Goal: Task Accomplishment & Management: Complete application form

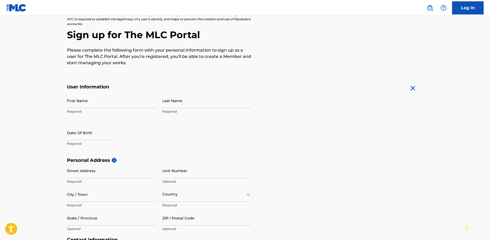
scroll to position [53, 0]
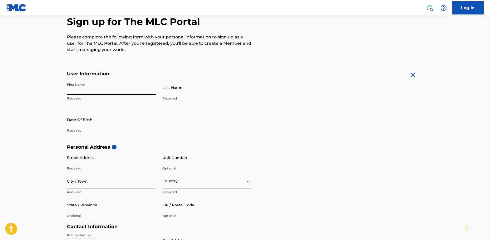
click at [114, 90] on input "First Name" at bounding box center [111, 87] width 89 height 15
type input "Bryce"
type input "Huntington"
type input "384 Bexley Road"
type input "Bexley North"
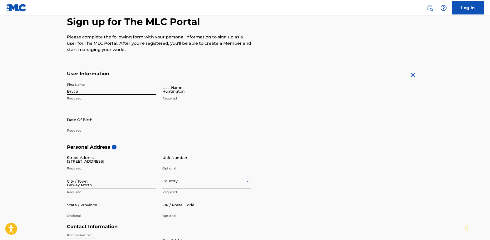
type input "Australia"
type input "NSW"
type input "2207"
type input "61"
type input "400"
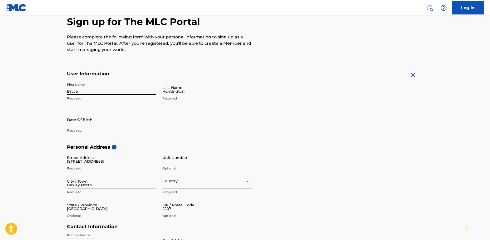
type input "850150"
type input "bhuntington@iinet.net.au"
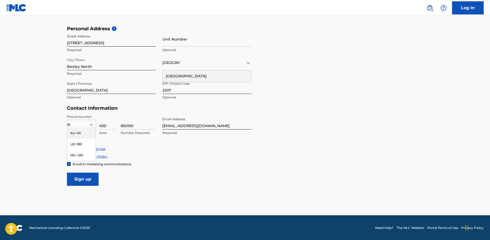
scroll to position [172, 0]
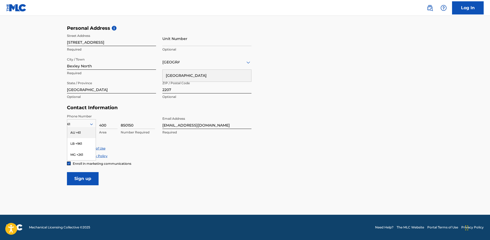
click at [47, 129] on main "The MLC uses identity verification before a user is registered to comply with K…" at bounding box center [245, 29] width 490 height 371
click at [73, 132] on div "AU +61" at bounding box center [81, 132] width 28 height 11
click at [84, 177] on input "Sign up" at bounding box center [83, 178] width 32 height 13
click at [81, 178] on input "Sign up" at bounding box center [83, 178] width 32 height 13
click at [213, 59] on div "Australia" at bounding box center [206, 62] width 89 height 7
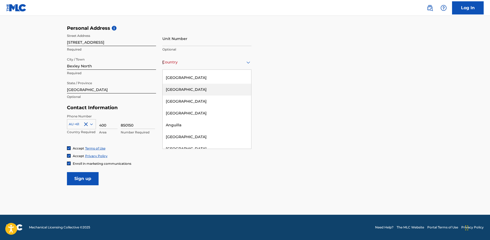
scroll to position [79, 0]
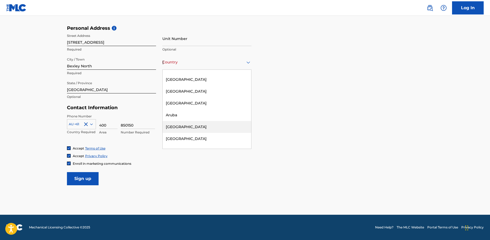
click at [183, 126] on div "Australia" at bounding box center [207, 127] width 89 height 12
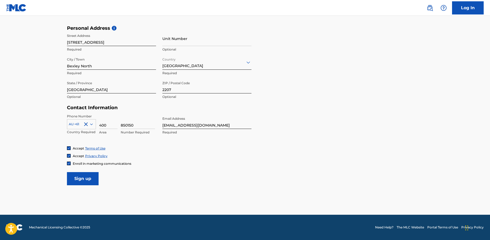
click at [84, 180] on input "Sign up" at bounding box center [83, 178] width 32 height 13
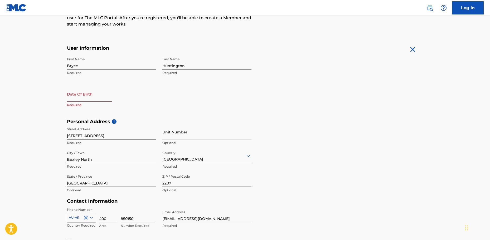
scroll to position [40, 0]
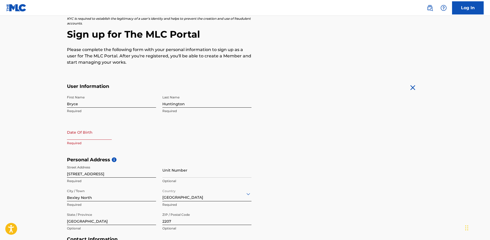
click at [99, 134] on input "text" at bounding box center [89, 132] width 45 height 15
select select "8"
select select "2025"
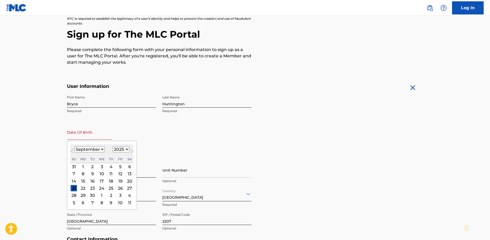
click at [128, 149] on button "Next Month" at bounding box center [132, 152] width 8 height 8
select select "0"
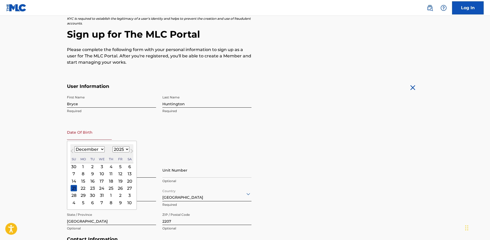
select select "2026"
click at [128, 149] on button "Next Month" at bounding box center [132, 152] width 8 height 8
select select "3"
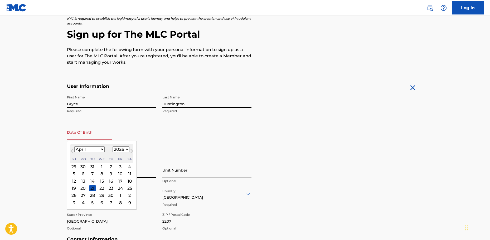
click at [102, 149] on select "January February March April May June July August September October November De…" at bounding box center [89, 150] width 30 height 6
click at [116, 150] on select "1900 1901 1902 1903 1904 1905 1906 1907 1908 1909 1910 1911 1912 1913 1914 1915…" at bounding box center [121, 150] width 17 height 6
select select "1965"
click at [113, 147] on select "1900 1901 1902 1903 1904 1905 1906 1907 1908 1909 1910 1911 1912 1913 1914 1915…" at bounding box center [121, 150] width 17 height 6
click at [92, 172] on div "6" at bounding box center [92, 174] width 6 height 6
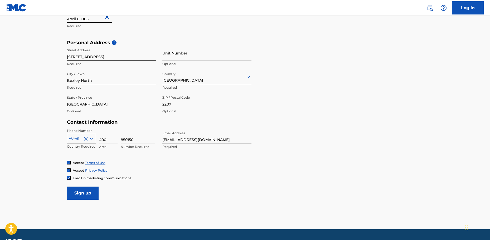
scroll to position [172, 0]
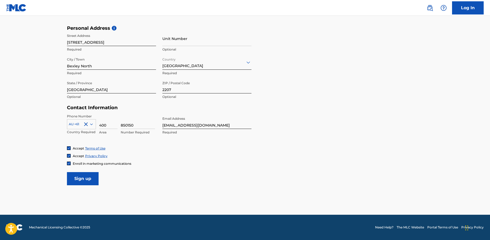
click at [86, 178] on input "Sign up" at bounding box center [83, 178] width 32 height 13
